Goal: Task Accomplishment & Management: Use online tool/utility

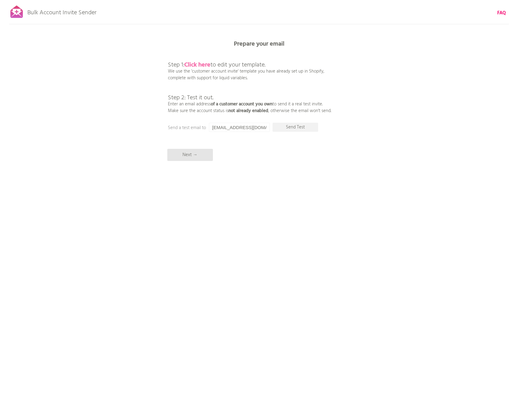
click at [198, 65] on b "Click here" at bounding box center [197, 65] width 26 height 10
click at [289, 126] on p "Send Test" at bounding box center [295, 127] width 46 height 9
drag, startPoint x: 236, startPoint y: 126, endPoint x: 141, endPoint y: 124, distance: 94.3
click at [143, 126] on div "Bulk Account Invite Sender Automatic invites are enabled . Cancel plan. FAQ Syn…" at bounding box center [259, 106] width 518 height 213
click at [292, 130] on p "Send Test" at bounding box center [295, 127] width 46 height 9
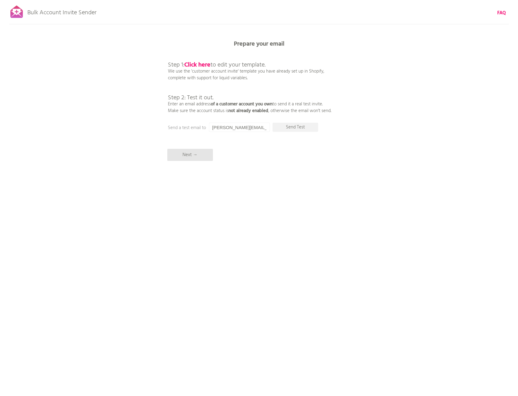
drag, startPoint x: 243, startPoint y: 125, endPoint x: 185, endPoint y: 125, distance: 57.8
click at [185, 0] on div "Prepare your email Step 1: Click here to edit your template. We use the 'custom…" at bounding box center [259, 0] width 518 height 0
click at [258, 128] on input "[PERSON_NAME][EMAIL_ADDRESS][DOMAIN_NAME]" at bounding box center [239, 127] width 61 height 9
drag, startPoint x: 250, startPoint y: 127, endPoint x: 202, endPoint y: 127, distance: 47.7
click at [202, 0] on div "Prepare your email Step 1: Click here to edit your template. We use the 'custom…" at bounding box center [259, 0] width 518 height 0
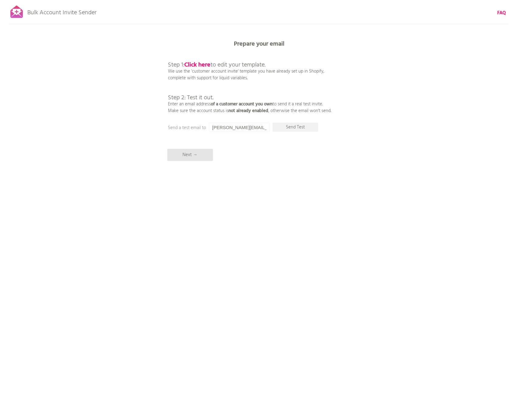
click at [246, 128] on input "[PERSON_NAME][EMAIL_ADDRESS][DOMAIN_NAME]" at bounding box center [239, 127] width 61 height 9
drag, startPoint x: 228, startPoint y: 128, endPoint x: 129, endPoint y: 128, distance: 98.8
click at [129, 128] on div "Bulk Account Invite Sender Automatic invites are enabled . Cancel plan. FAQ Syn…" at bounding box center [259, 106] width 518 height 213
type input "[EMAIL_ADDRESS][DOMAIN_NAME]"
click at [295, 125] on p "Send Test" at bounding box center [295, 127] width 46 height 9
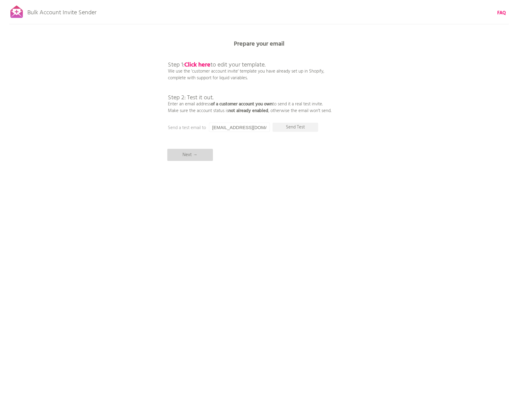
click at [179, 155] on p "Next →" at bounding box center [190, 155] width 46 height 12
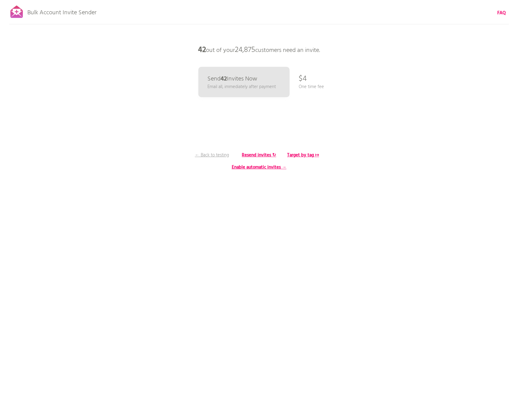
drag, startPoint x: 194, startPoint y: 48, endPoint x: 376, endPoint y: 49, distance: 182.4
click at [376, 49] on div "Bulk Account Invite Sender Automatic invites are enabled . Cancel plan. FAQ Syn…" at bounding box center [259, 106] width 518 height 213
